Goal: Use online tool/utility: Utilize a website feature to perform a specific function

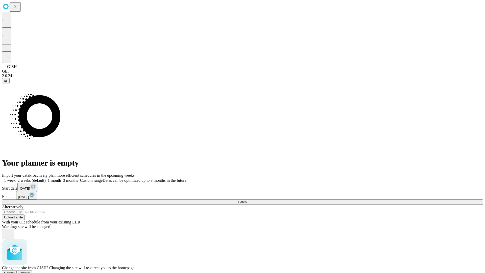
click at [31, 271] on span "Confirm" at bounding box center [25, 273] width 12 height 4
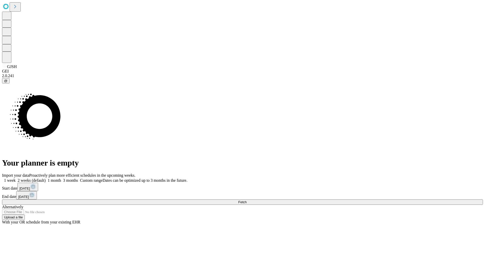
click at [16, 178] on label "1 week" at bounding box center [9, 180] width 14 height 4
click at [246, 200] on span "Fetch" at bounding box center [242, 202] width 8 height 4
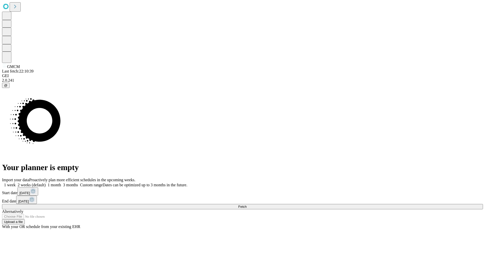
click at [16, 182] on label "1 week" at bounding box center [9, 184] width 14 height 4
click at [246, 204] on span "Fetch" at bounding box center [242, 206] width 8 height 4
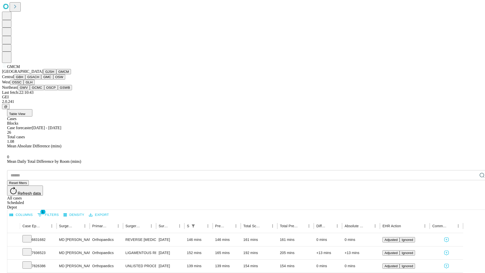
click at [25, 79] on button "GBH" at bounding box center [19, 76] width 11 height 5
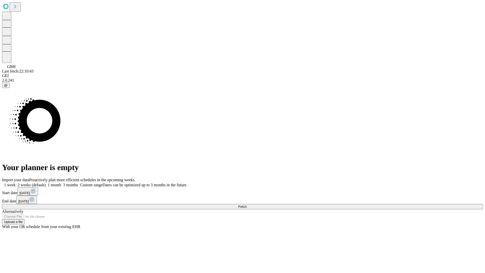
click at [16, 182] on label "1 week" at bounding box center [9, 184] width 14 height 4
click at [246, 204] on span "Fetch" at bounding box center [242, 206] width 8 height 4
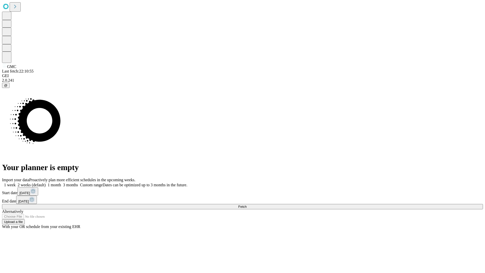
click at [246, 204] on span "Fetch" at bounding box center [242, 206] width 8 height 4
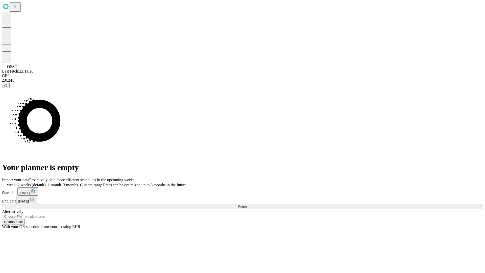
click at [16, 182] on label "1 week" at bounding box center [9, 184] width 14 height 4
click at [246, 204] on span "Fetch" at bounding box center [242, 206] width 8 height 4
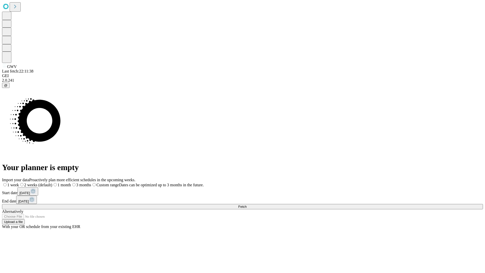
click at [246, 204] on span "Fetch" at bounding box center [242, 206] width 8 height 4
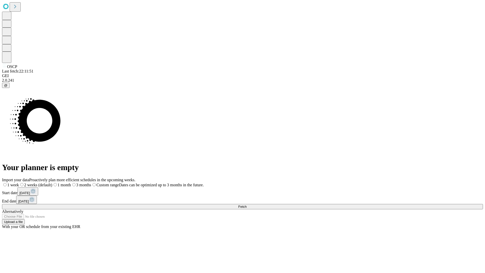
click at [19, 182] on label "1 week" at bounding box center [10, 184] width 17 height 4
click at [246, 204] on span "Fetch" at bounding box center [242, 206] width 8 height 4
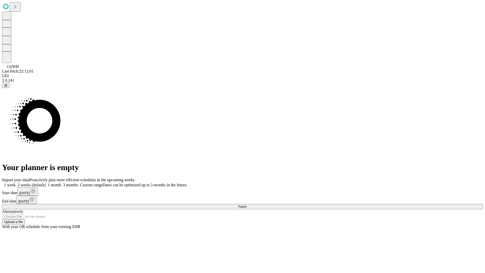
click at [246, 204] on span "Fetch" at bounding box center [242, 206] width 8 height 4
